Goal: Information Seeking & Learning: Check status

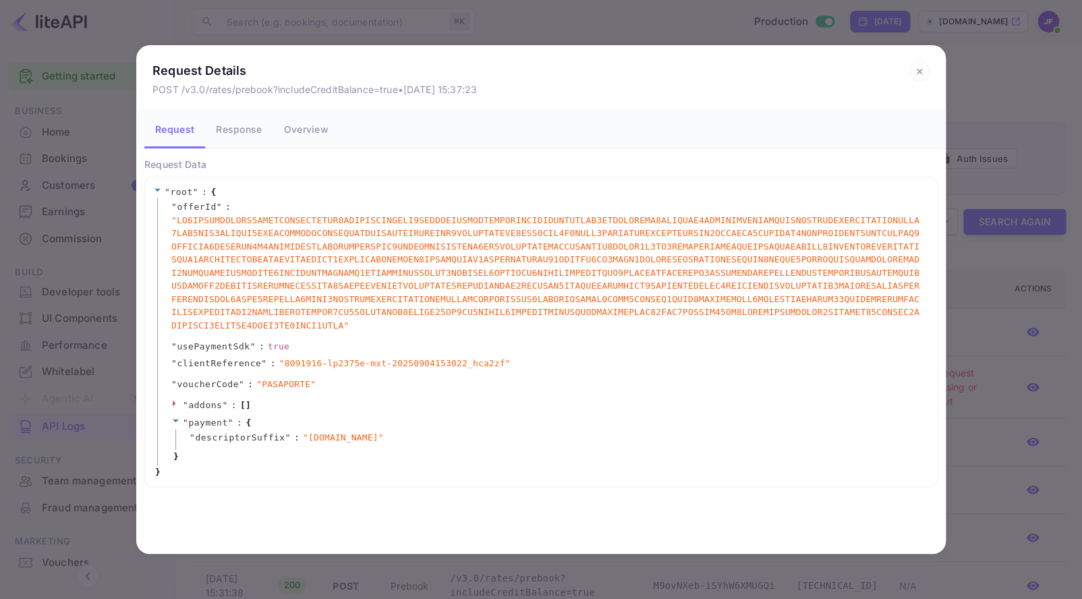
click at [223, 120] on button "Response" at bounding box center [238, 130] width 67 height 38
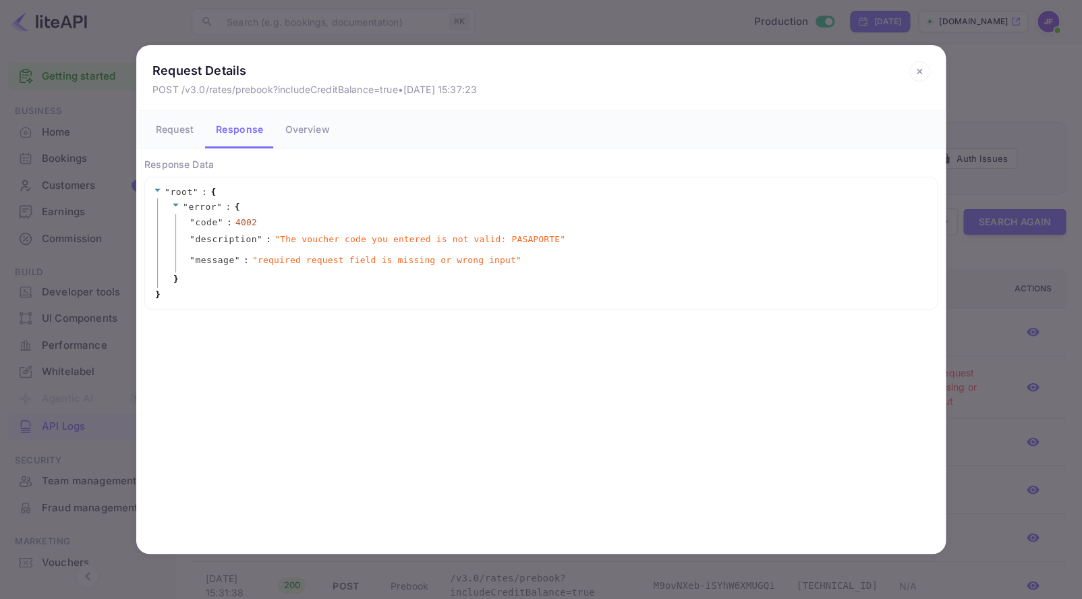
click at [918, 67] on icon at bounding box center [919, 71] width 20 height 20
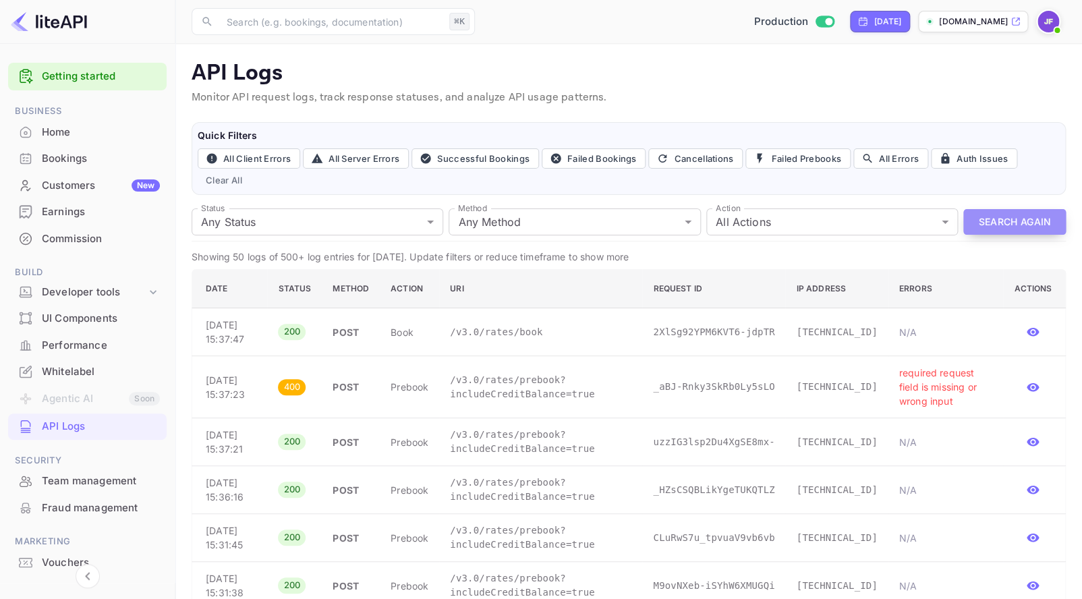
click at [986, 223] on button "Search Again" at bounding box center [1014, 222] width 103 height 26
